Goal: Information Seeking & Learning: Check status

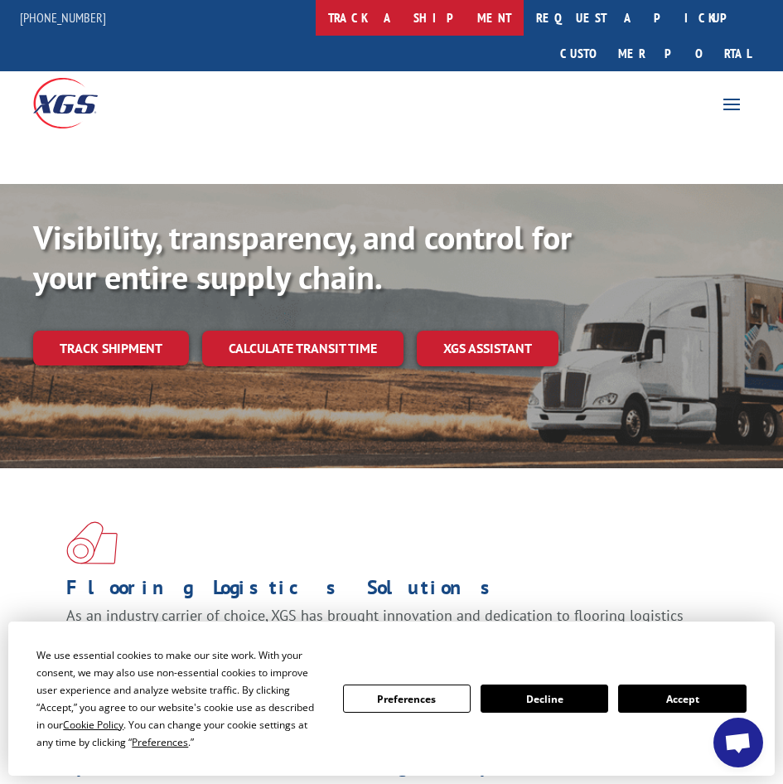
click at [440, 26] on link "track a shipment" at bounding box center [420, 18] width 208 height 36
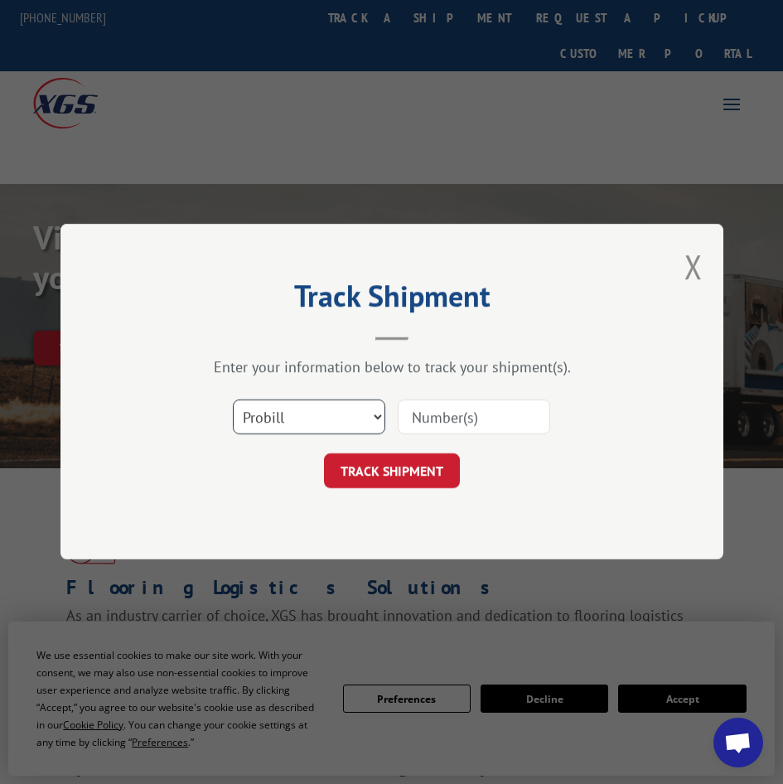
click at [276, 413] on select "Select category... Probill BOL PO" at bounding box center [309, 417] width 152 height 35
select select "bol"
click at [233, 400] on select "Select category... Probill BOL PO" at bounding box center [309, 417] width 152 height 35
click at [429, 422] on input at bounding box center [474, 417] width 152 height 35
paste input "04511300016675179"
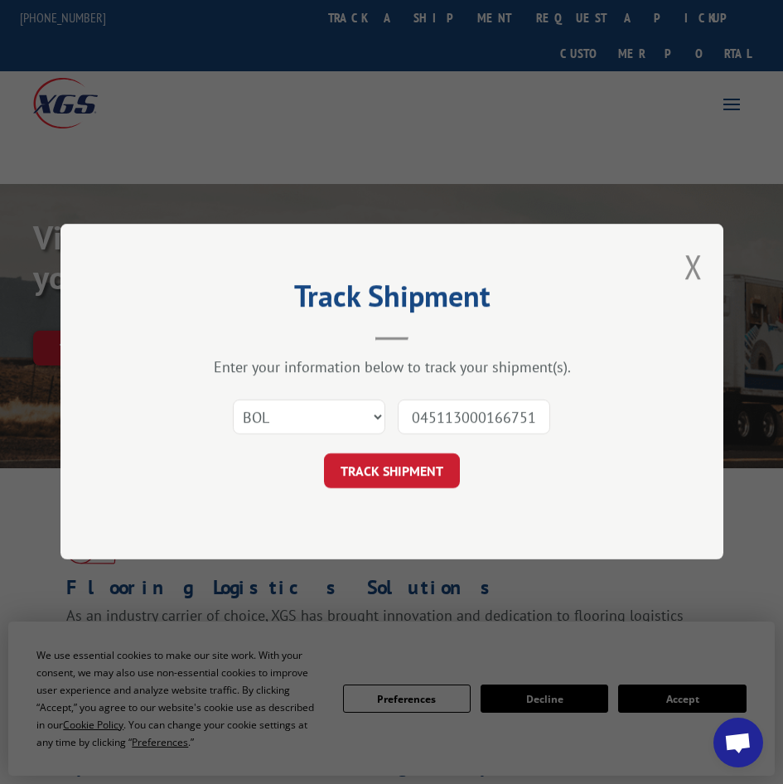
drag, startPoint x: 472, startPoint y: 414, endPoint x: 336, endPoint y: 402, distance: 135.6
click at [339, 402] on div "Select category... Probill BOL PO 04511300016675179" at bounding box center [391, 417] width 497 height 55
type input "16675179"
click at [391, 457] on button "TRACK SHIPMENT" at bounding box center [392, 471] width 136 height 35
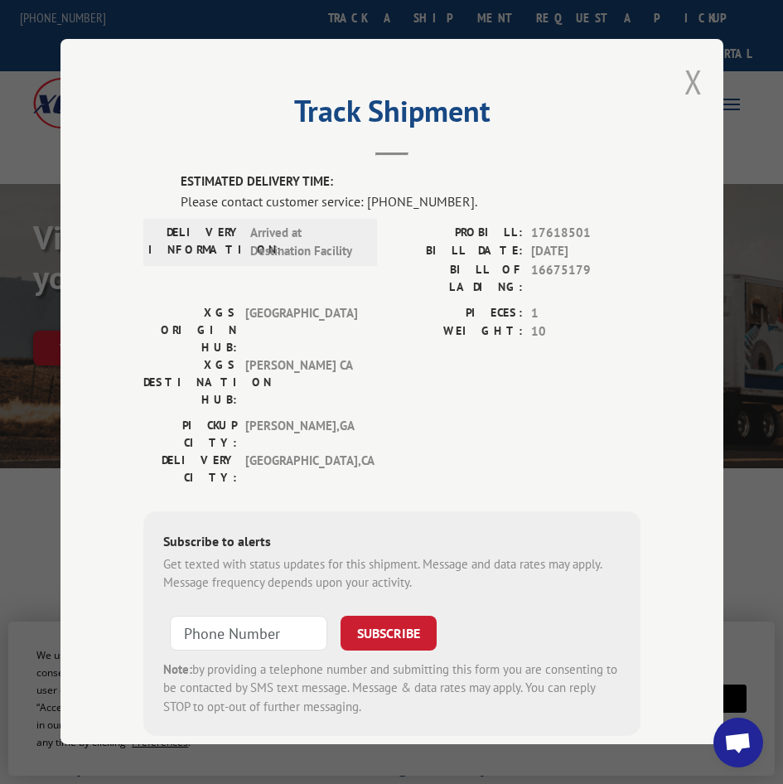
click at [694, 85] on button "Close modal" at bounding box center [693, 82] width 18 height 44
